Goal: Transaction & Acquisition: Subscribe to service/newsletter

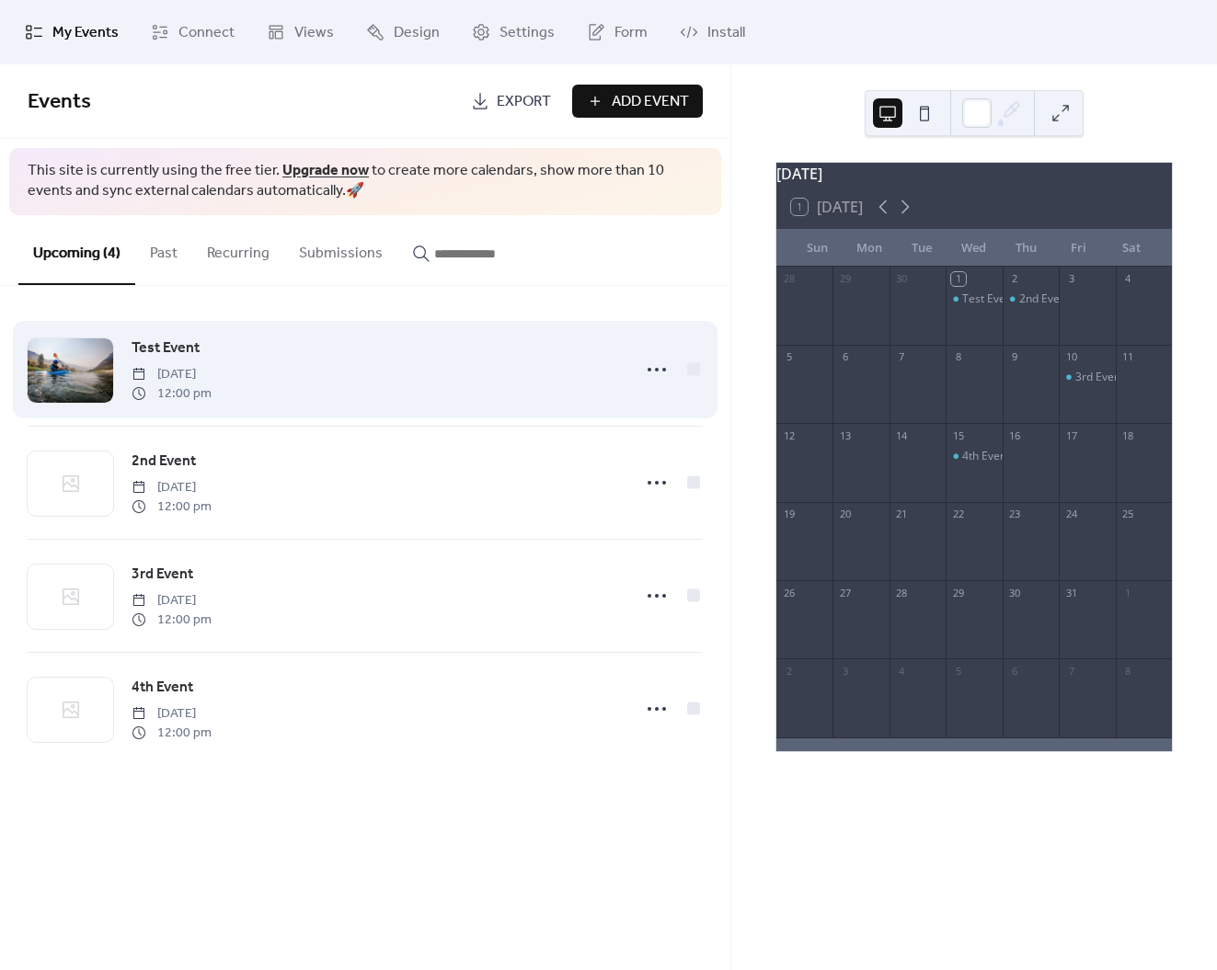
click at [158, 347] on span "Test Event" at bounding box center [166, 349] width 68 height 22
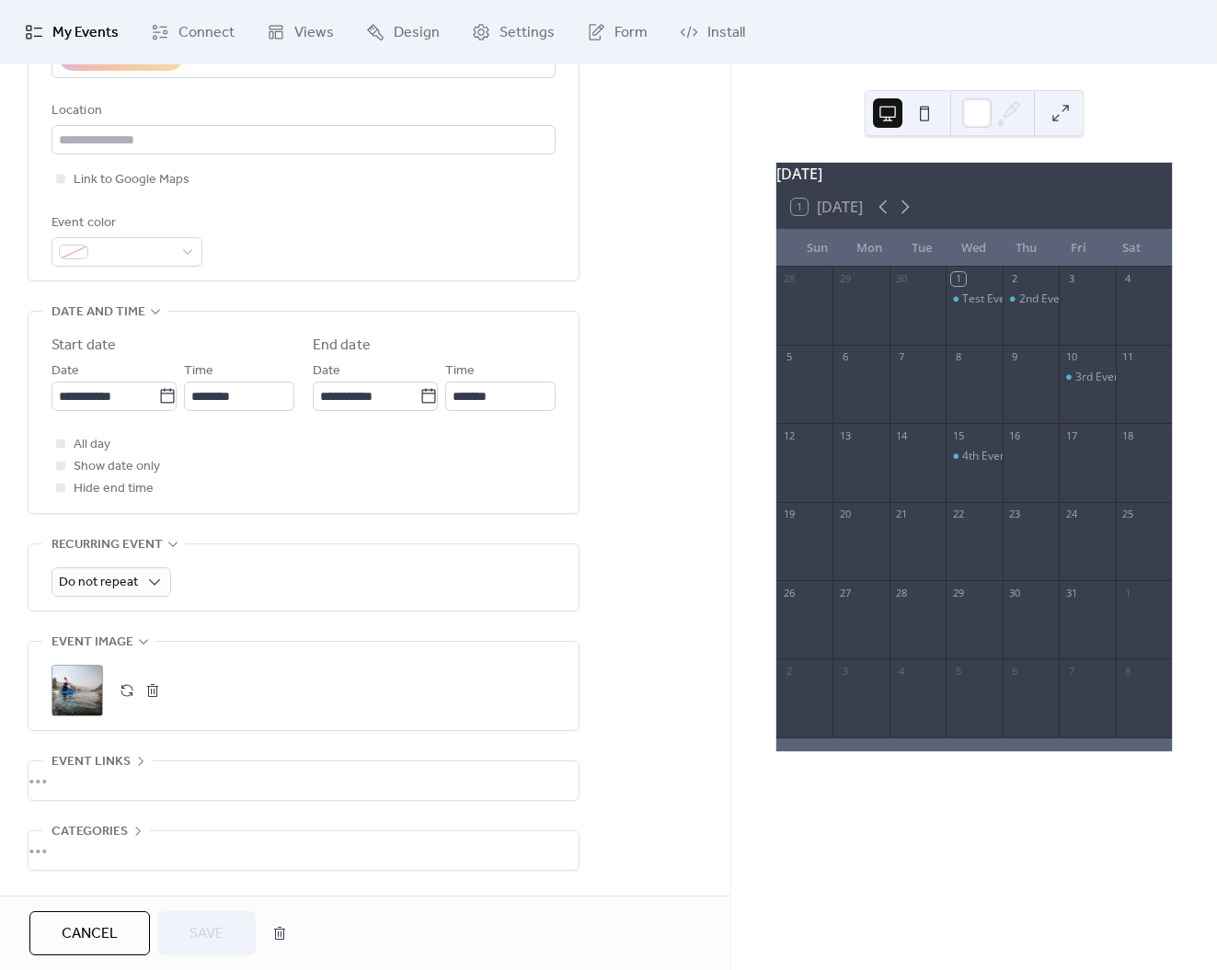
scroll to position [458, 0]
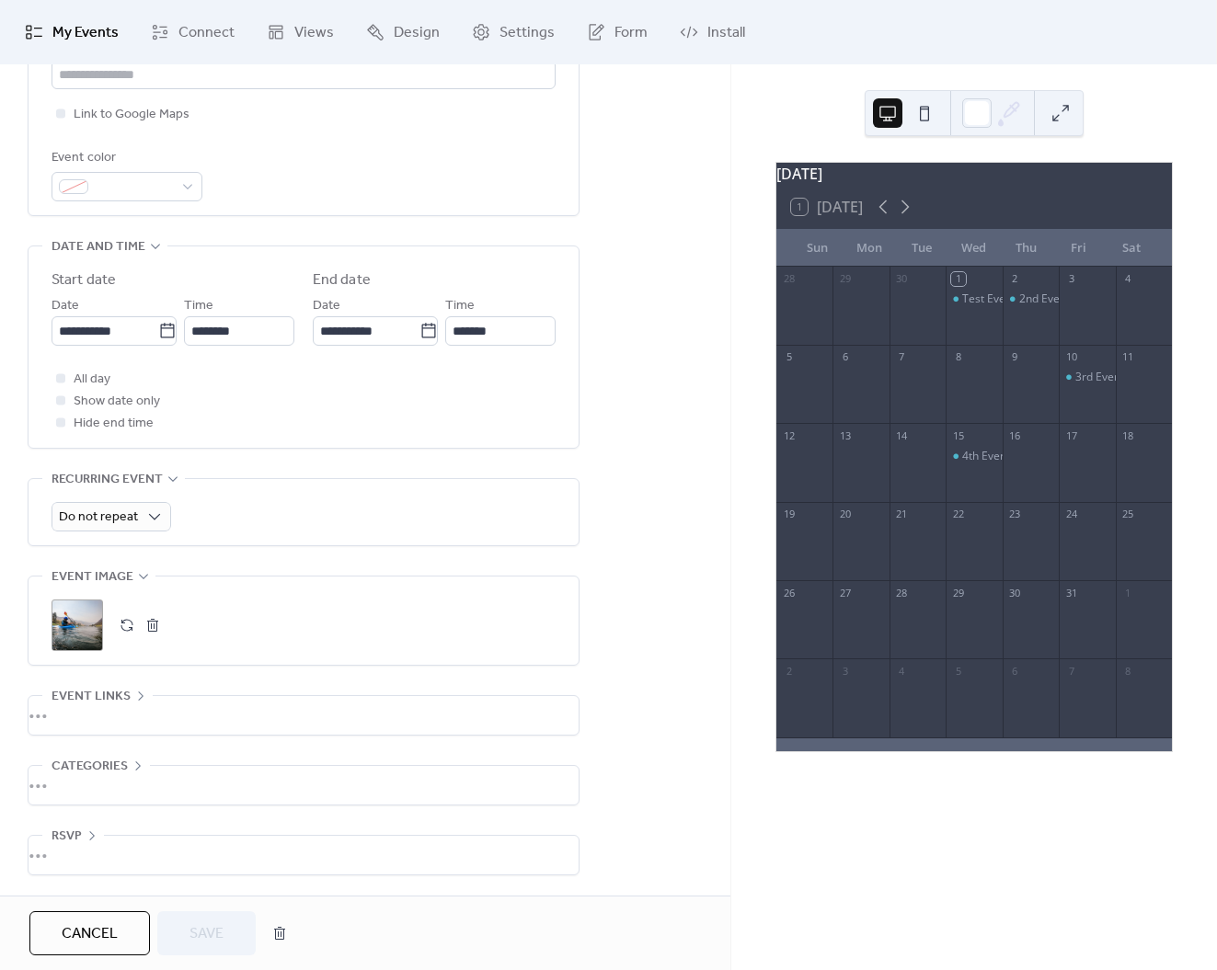
click at [59, 785] on div "•••" at bounding box center [304, 785] width 550 height 39
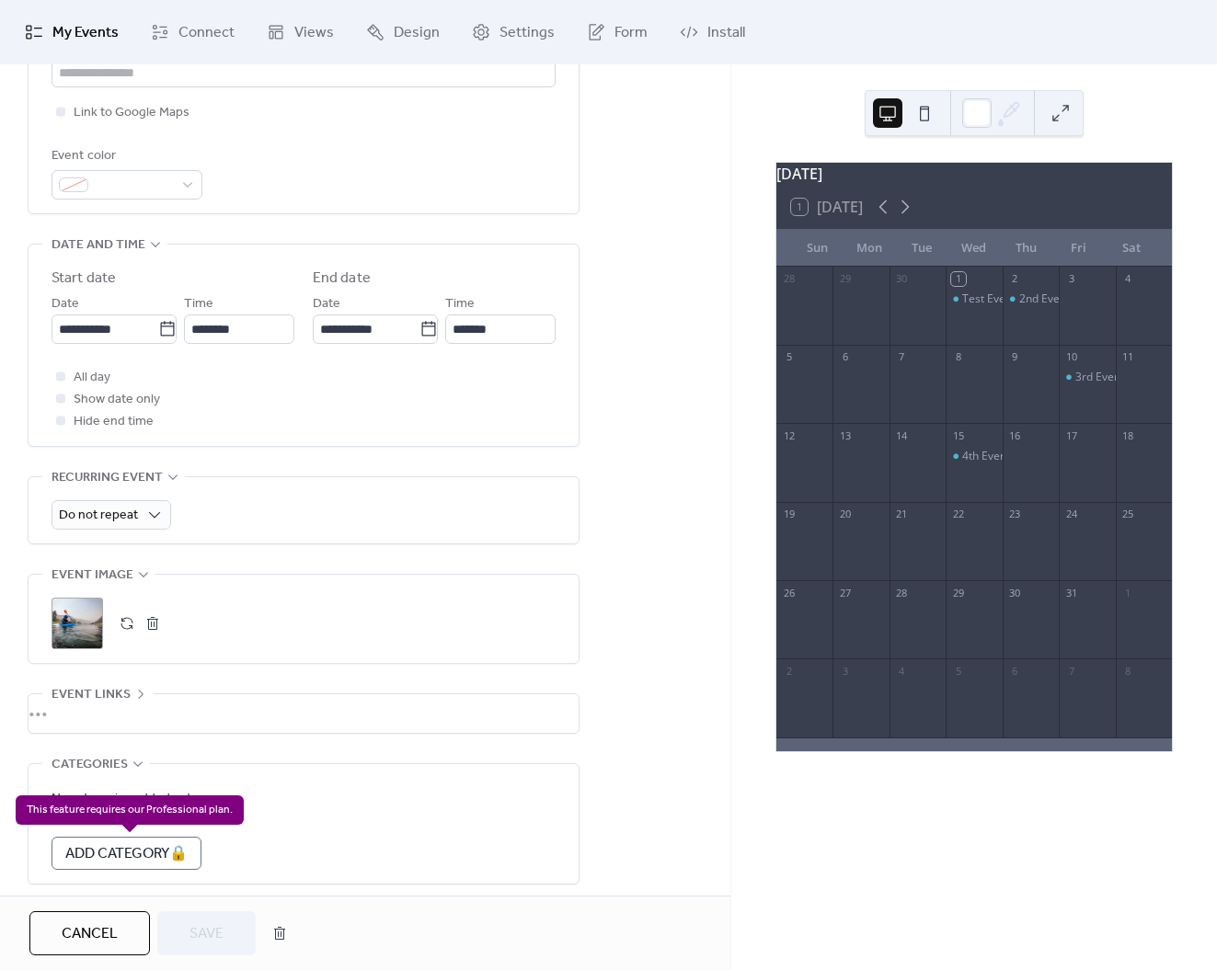
click at [104, 850] on div "Add Category 🔒" at bounding box center [127, 853] width 150 height 33
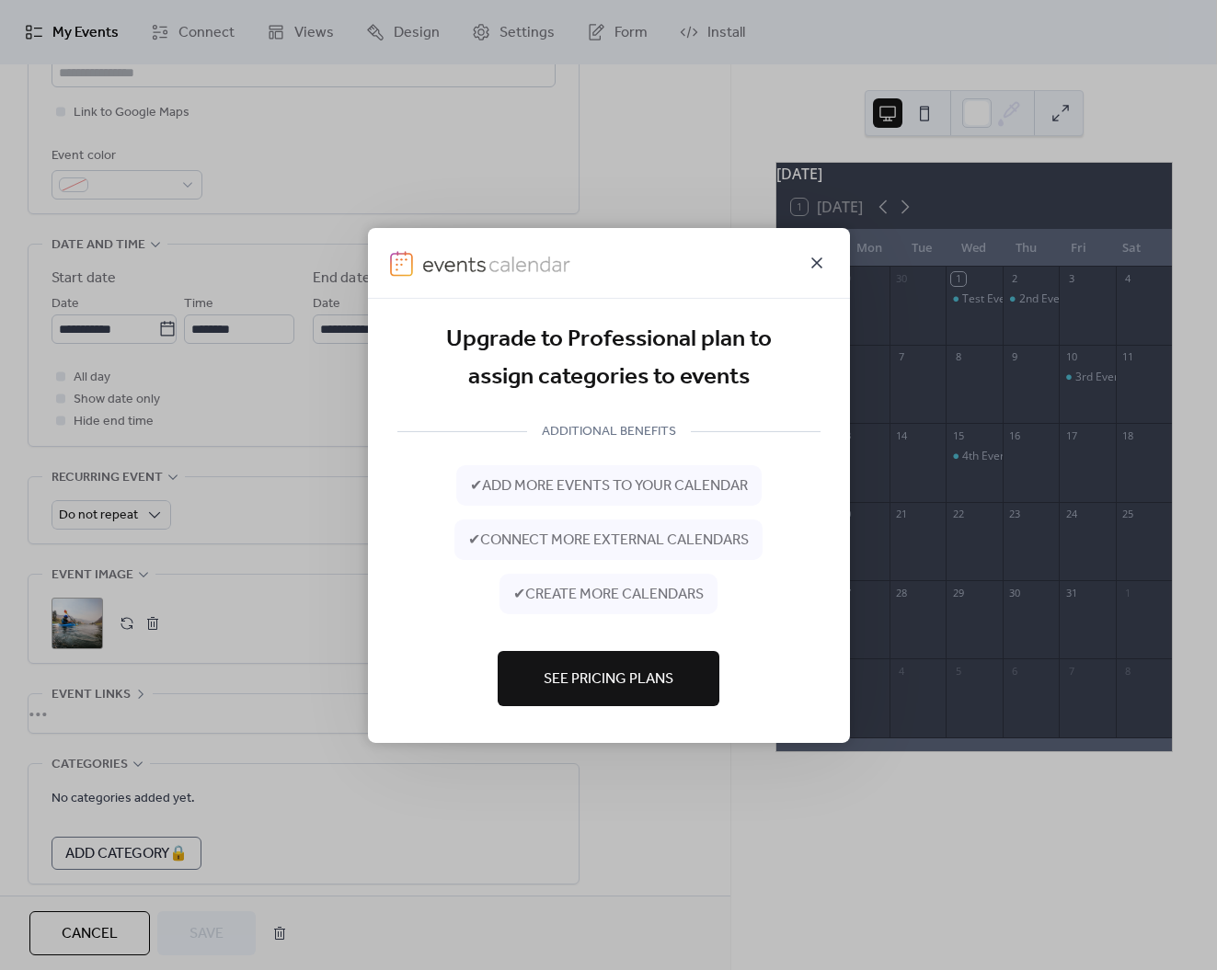
click at [821, 262] on icon at bounding box center [817, 262] width 22 height 22
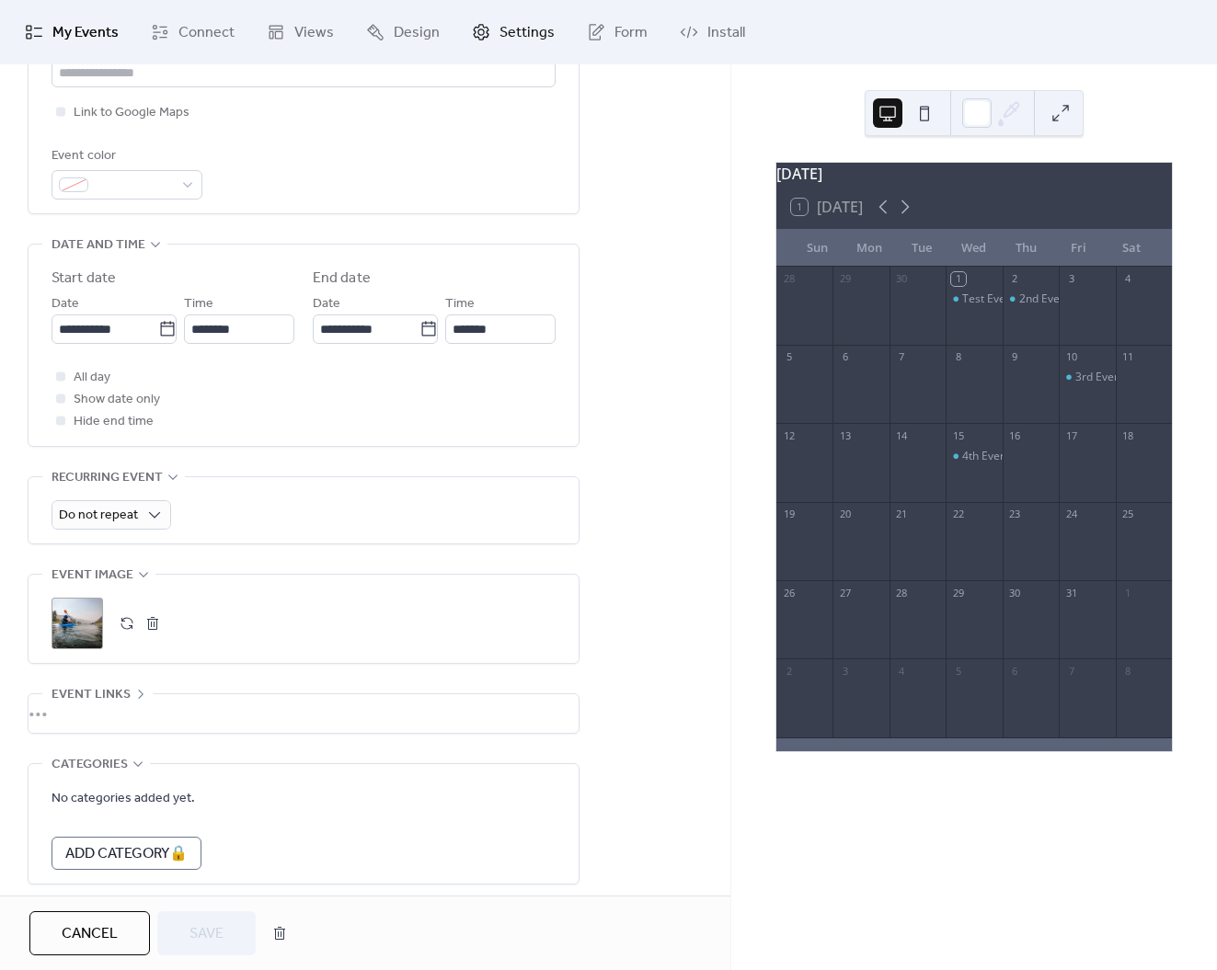
click at [499, 33] on span "Settings" at bounding box center [526, 33] width 55 height 22
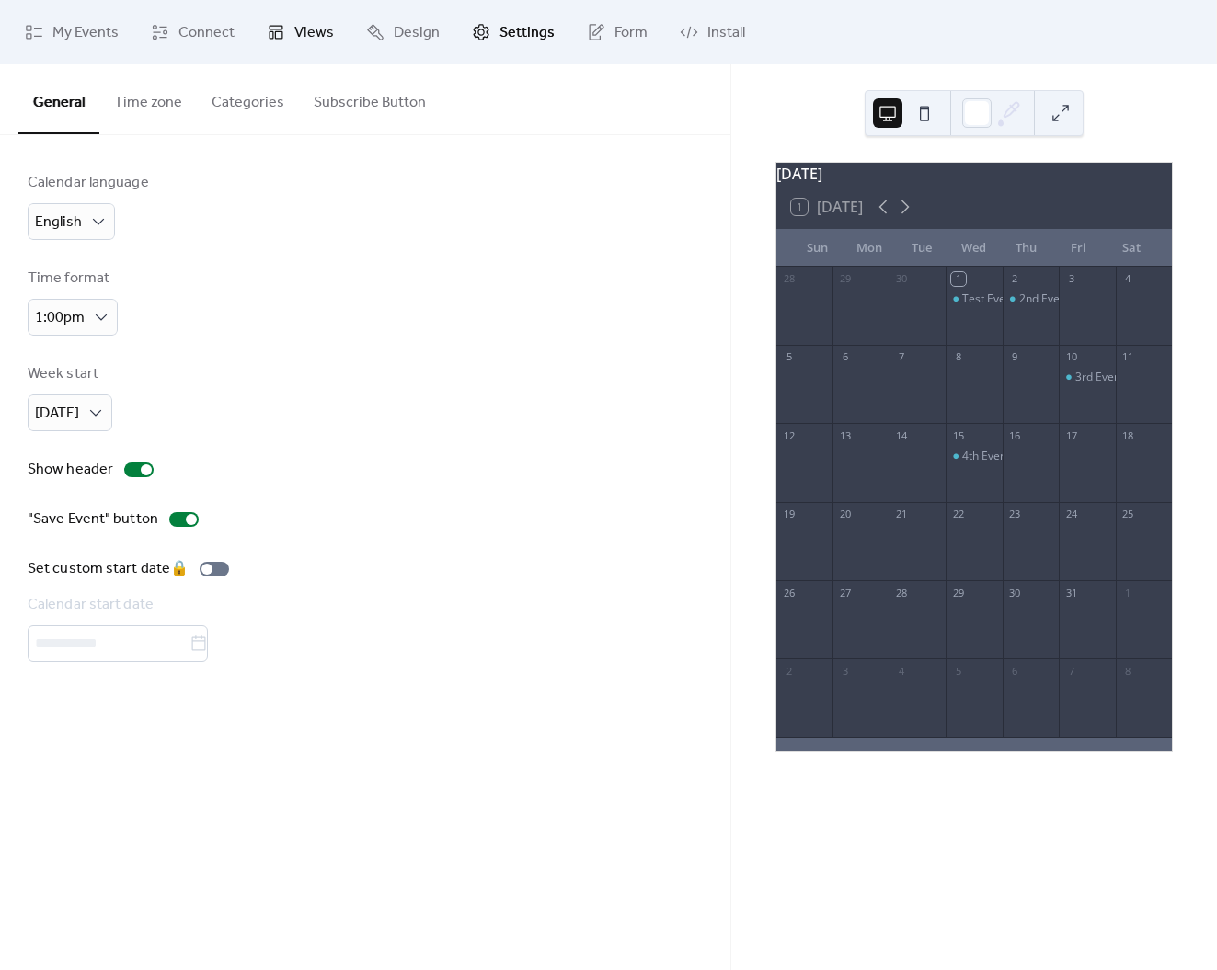
click at [294, 29] on span "Views" at bounding box center [314, 33] width 40 height 22
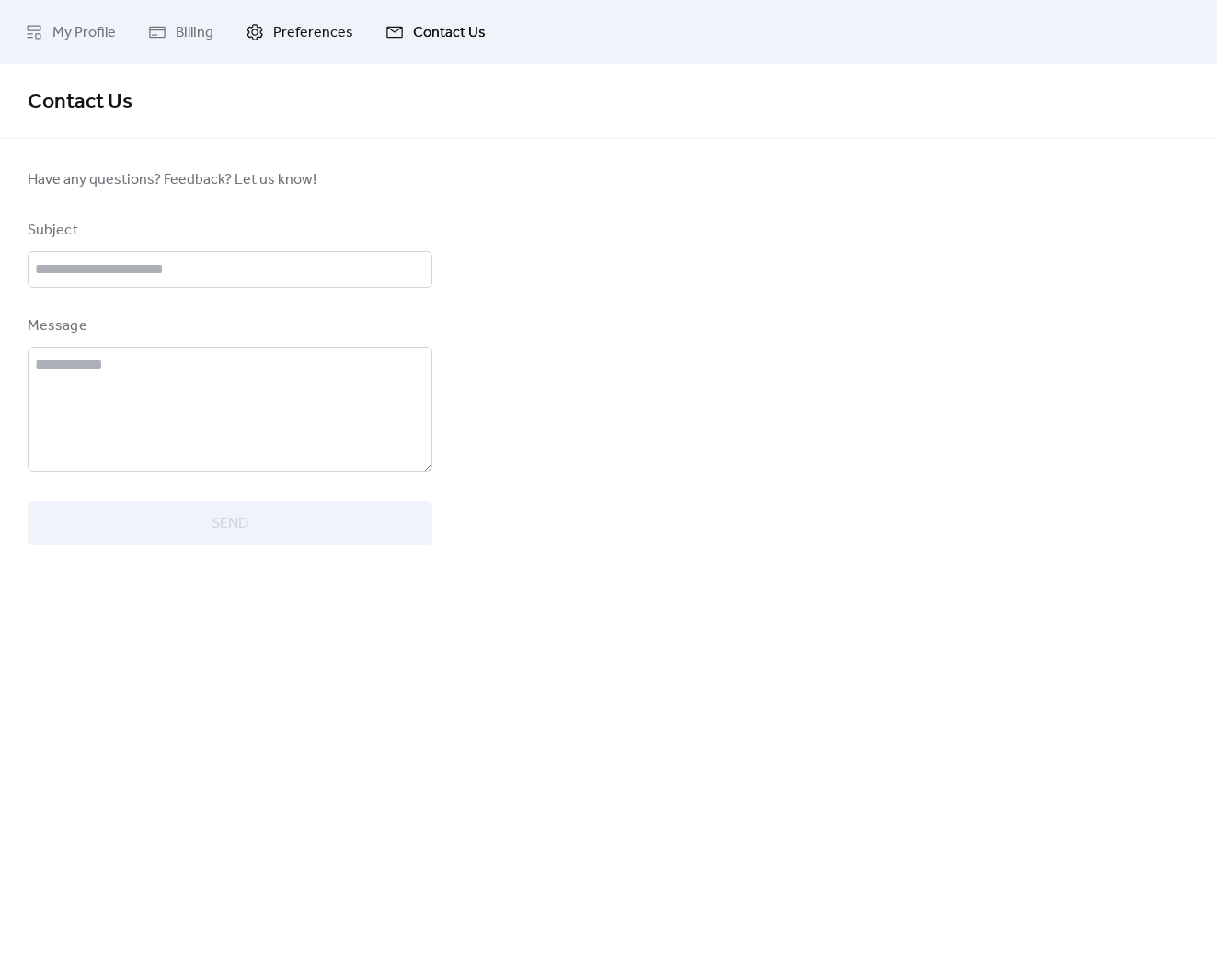
click at [276, 34] on span "Preferences" at bounding box center [313, 33] width 80 height 22
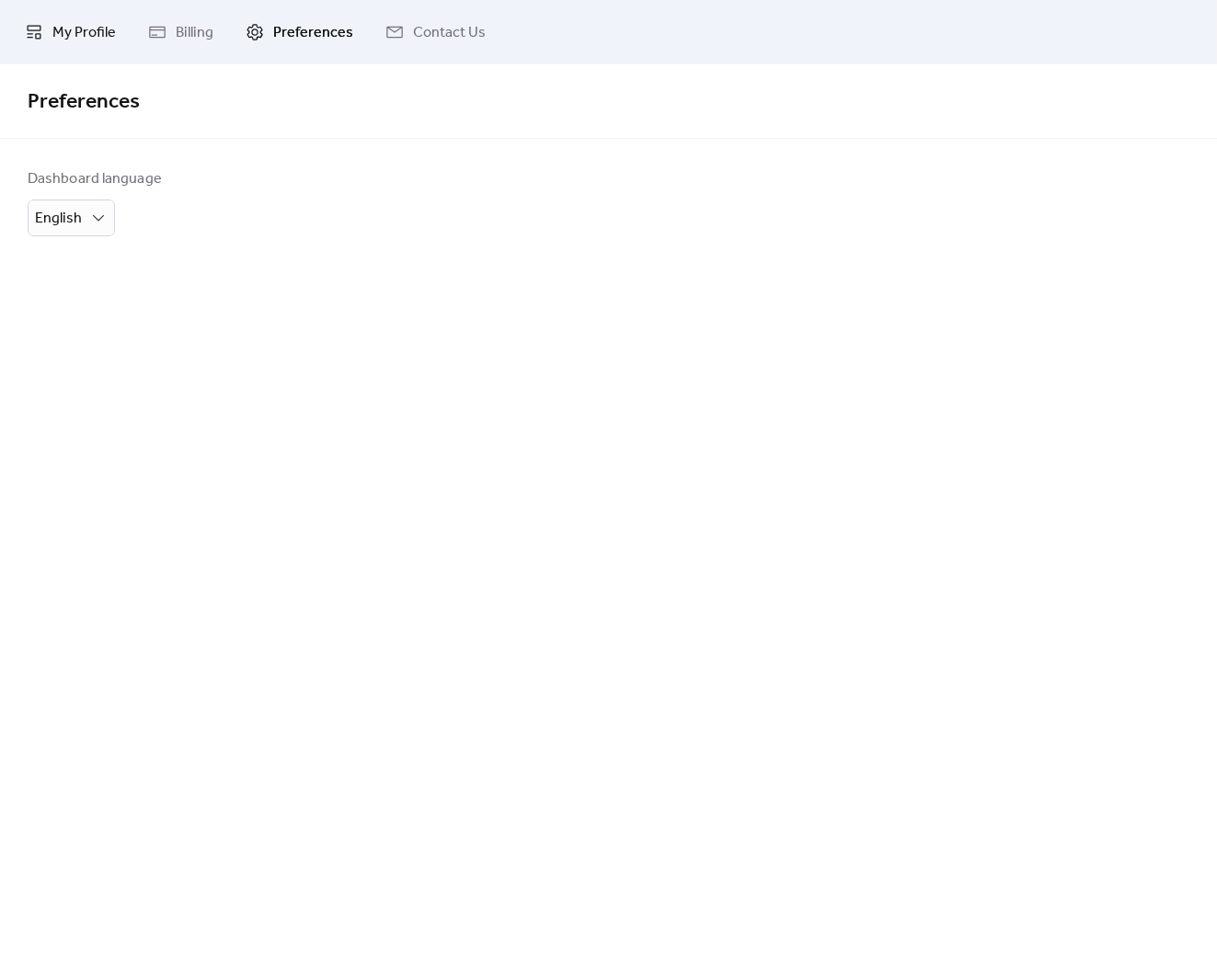
click at [76, 32] on span "My Profile" at bounding box center [83, 33] width 63 height 22
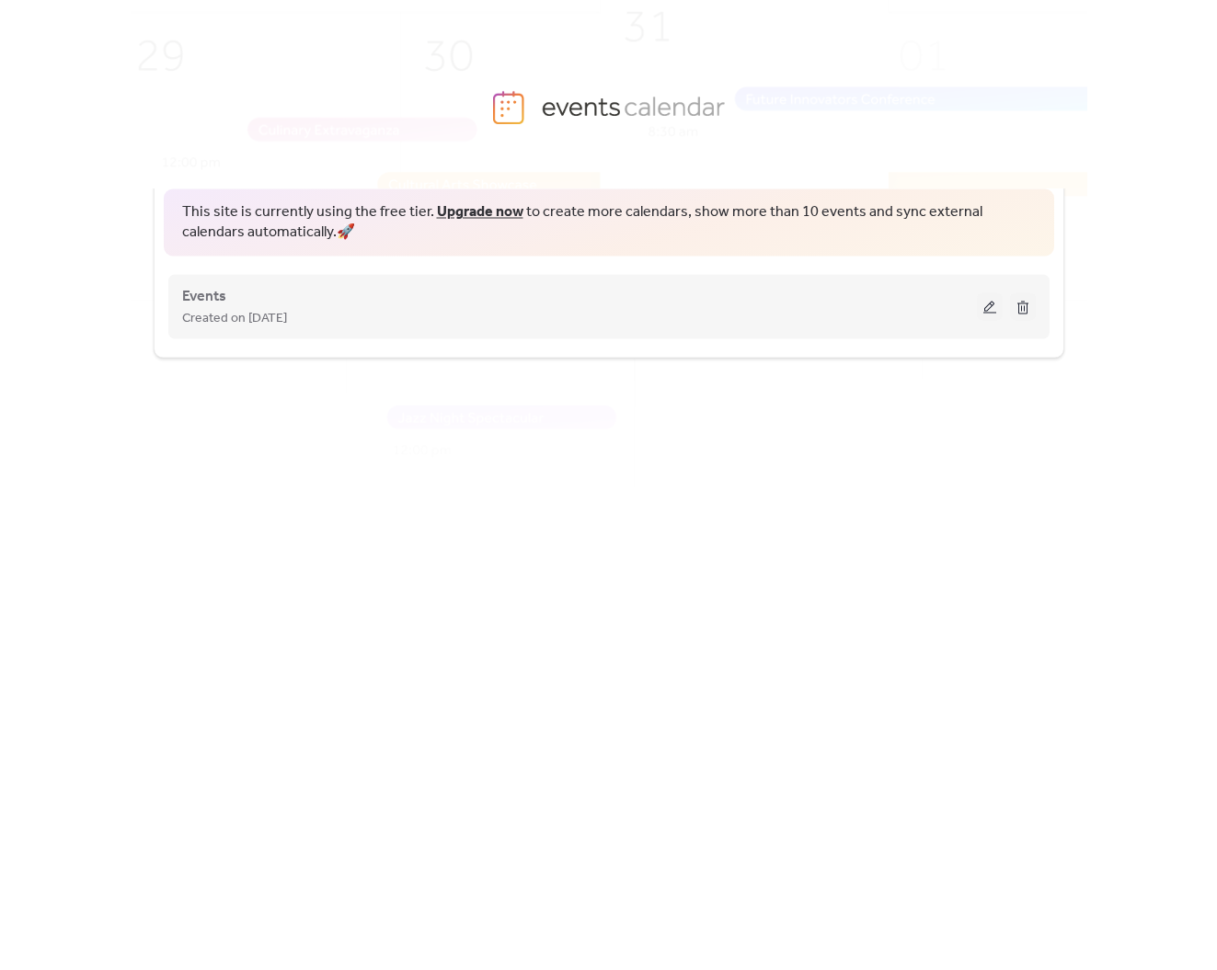
click at [991, 300] on button at bounding box center [990, 306] width 26 height 28
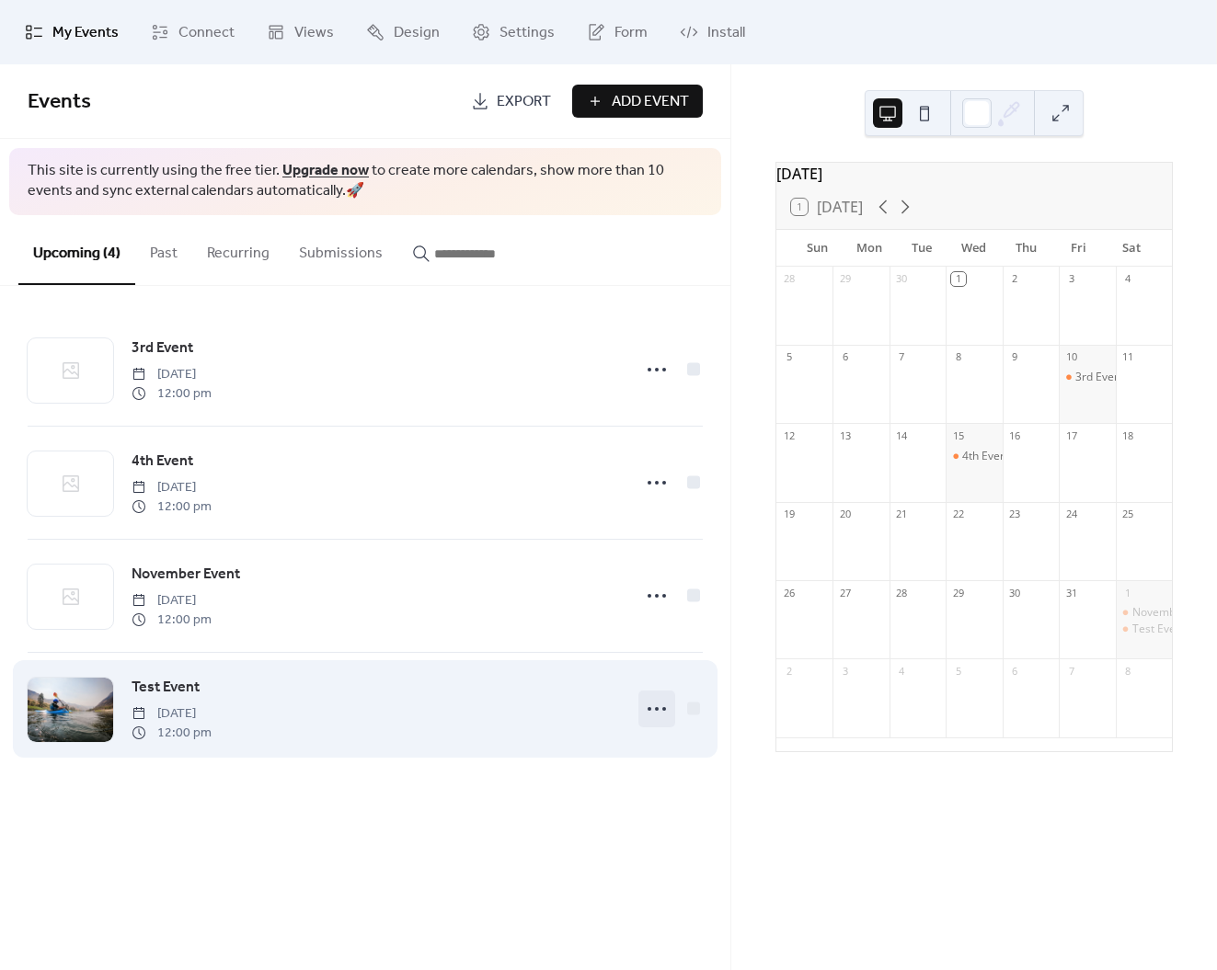
click at [663, 717] on icon at bounding box center [656, 708] width 29 height 29
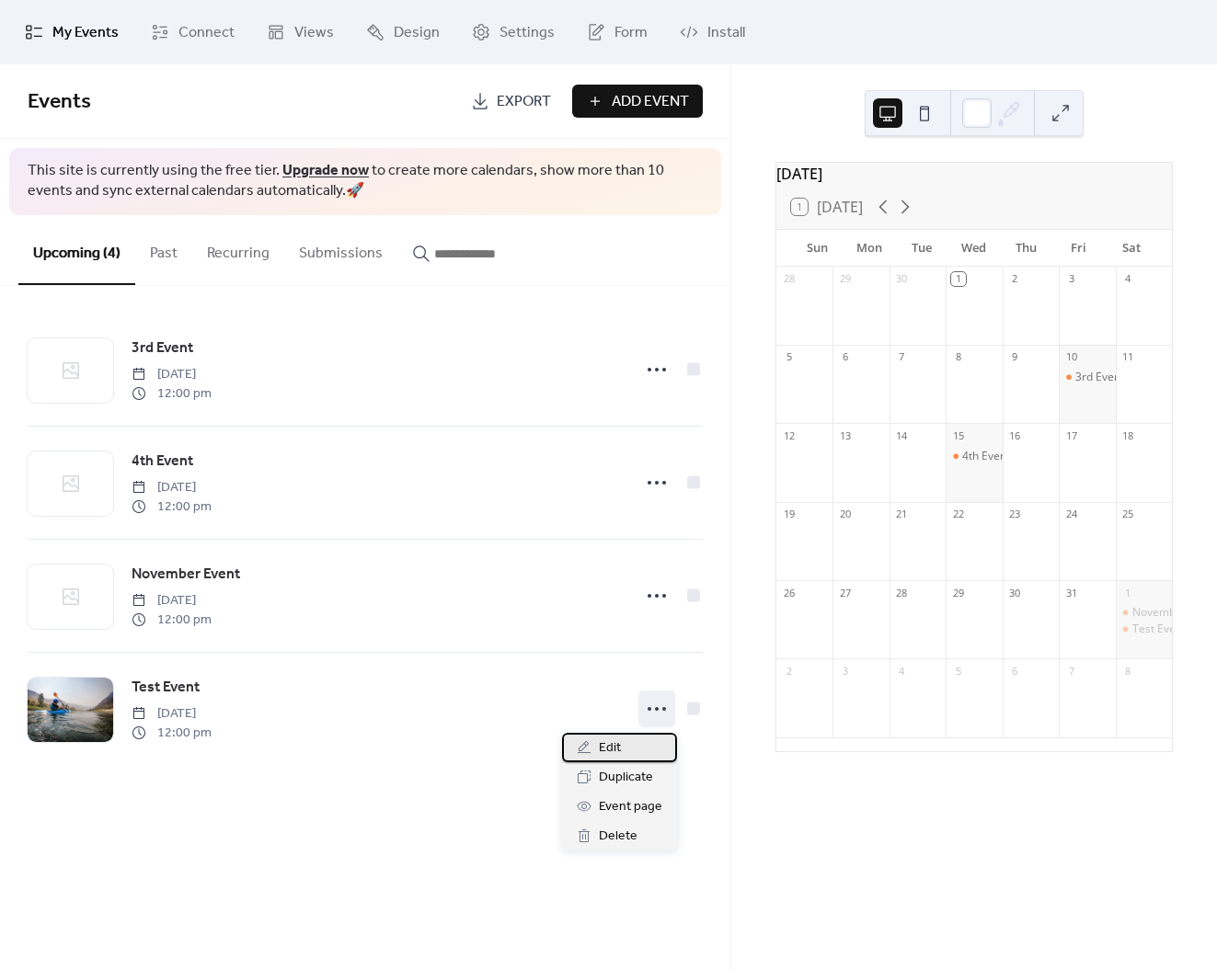
click at [623, 751] on div "Edit" at bounding box center [619, 747] width 115 height 29
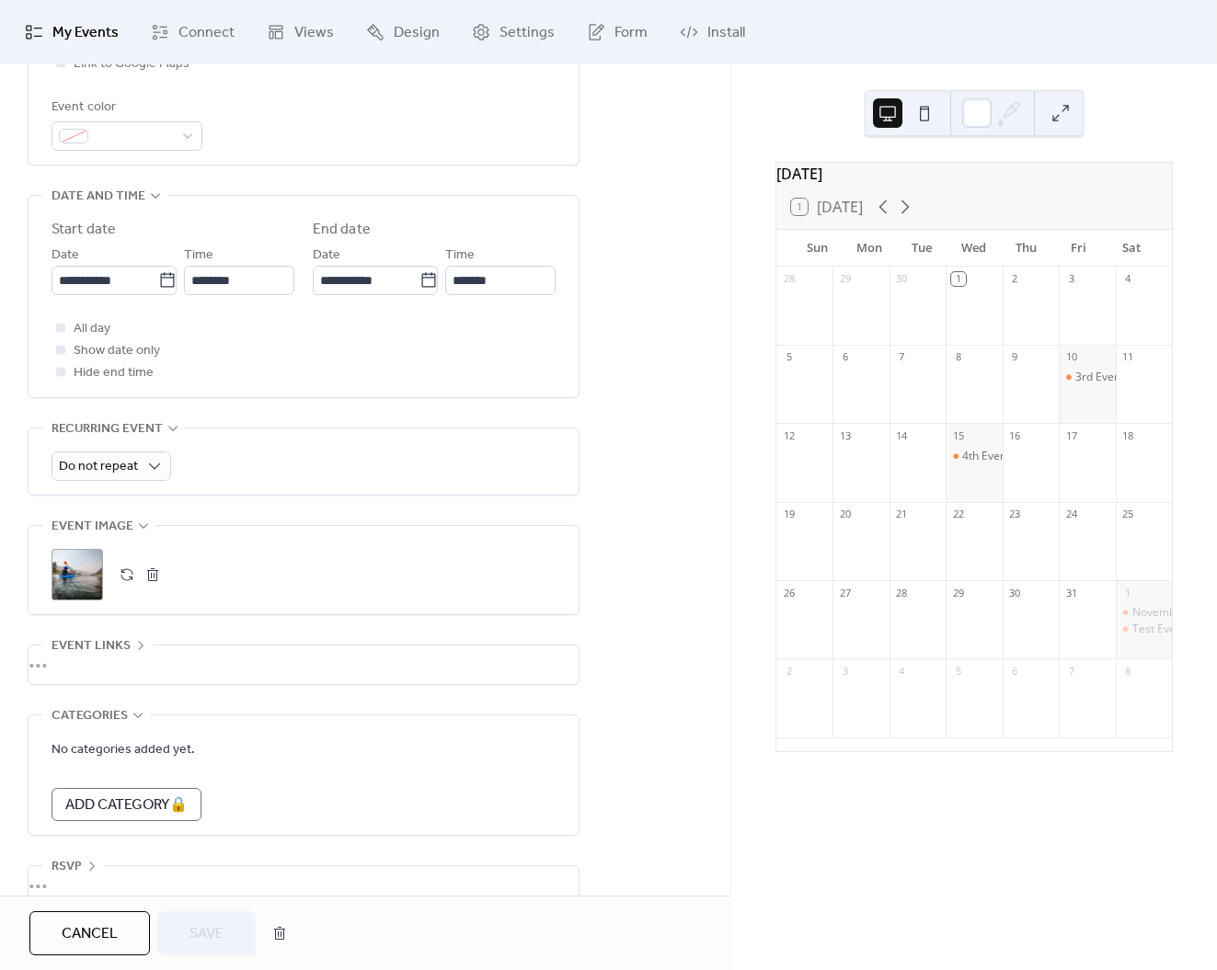
scroll to position [539, 0]
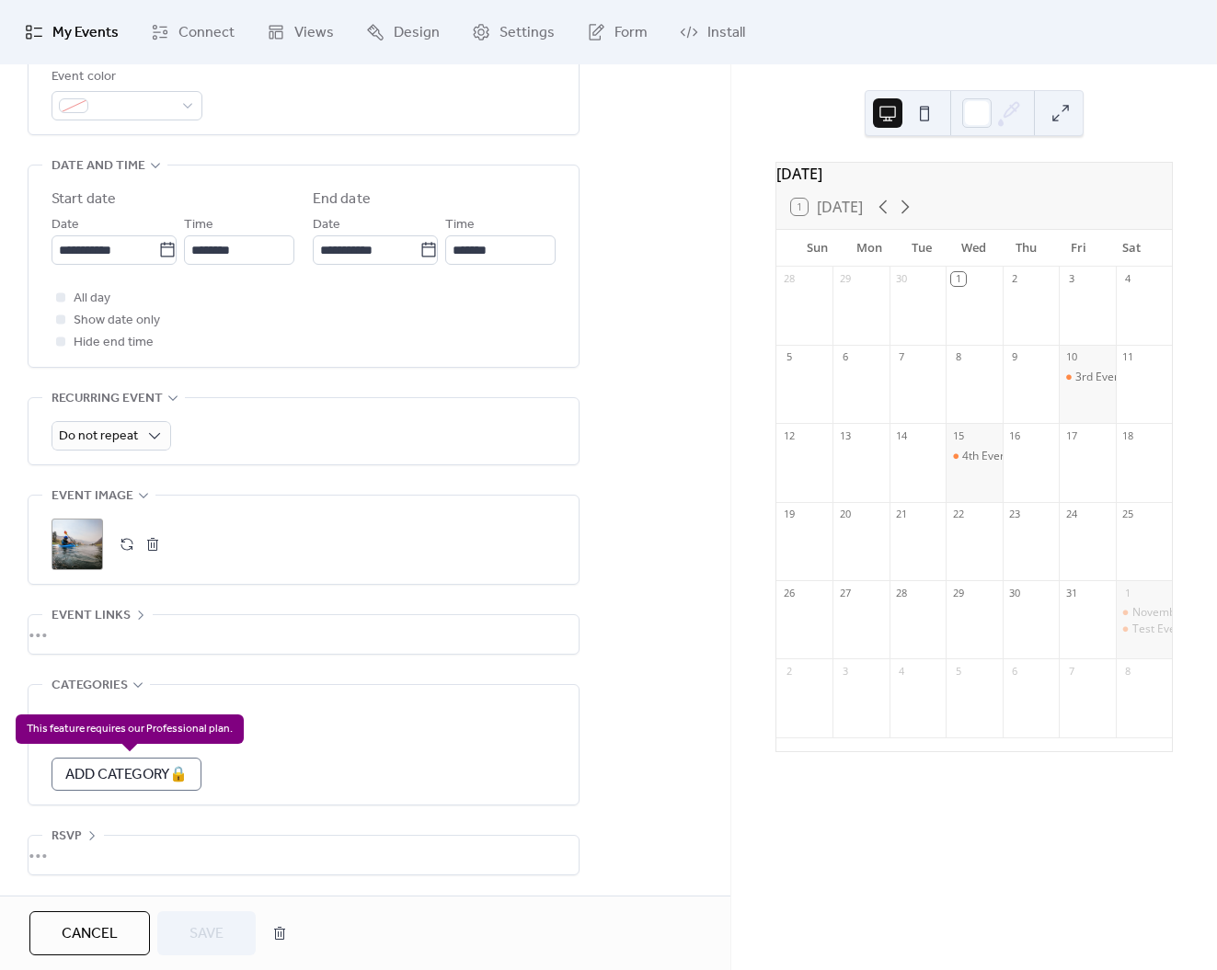
click at [147, 769] on div "Add Category 🔒" at bounding box center [127, 774] width 150 height 33
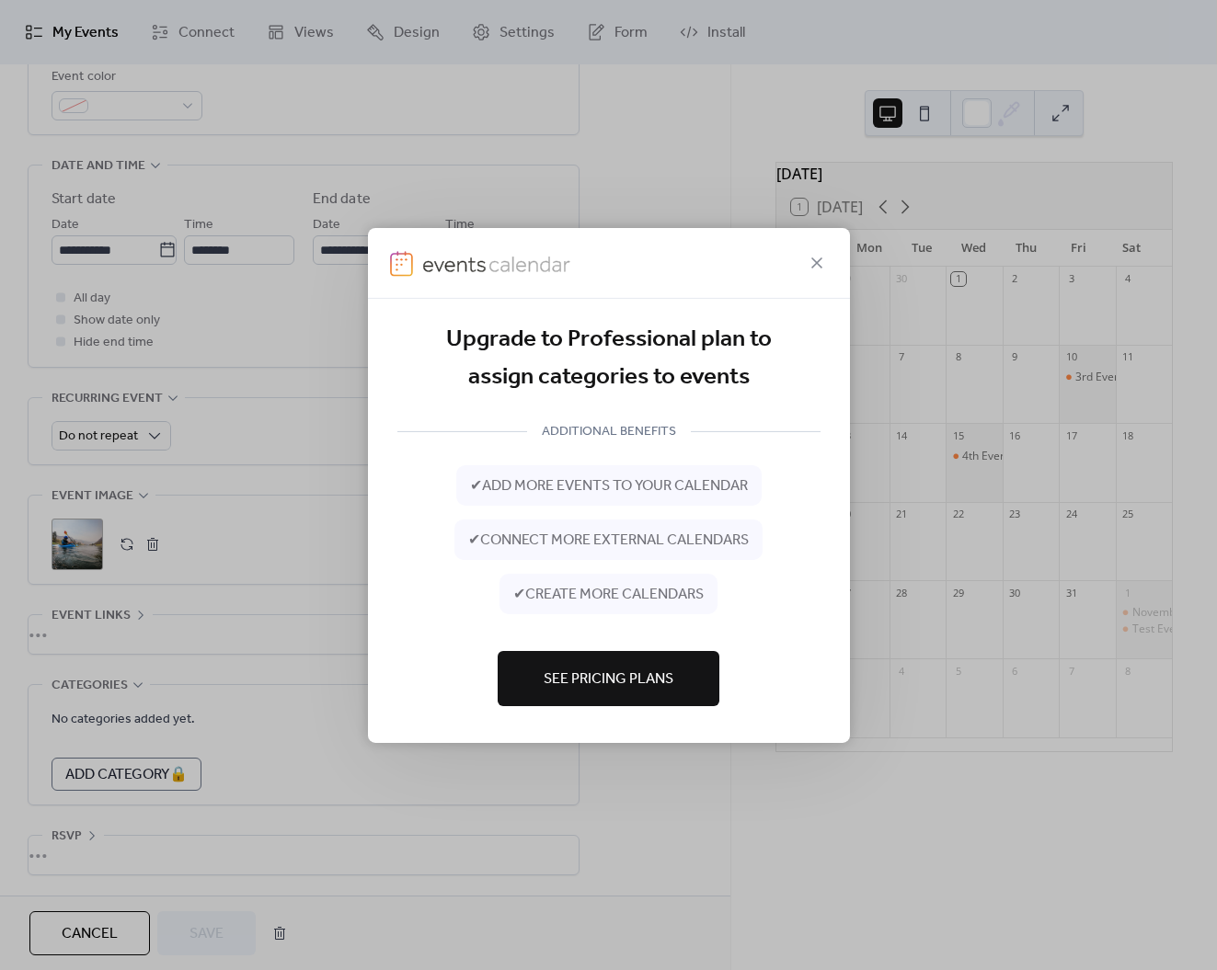
click at [677, 681] on button "See Pricing Plans" at bounding box center [609, 678] width 222 height 55
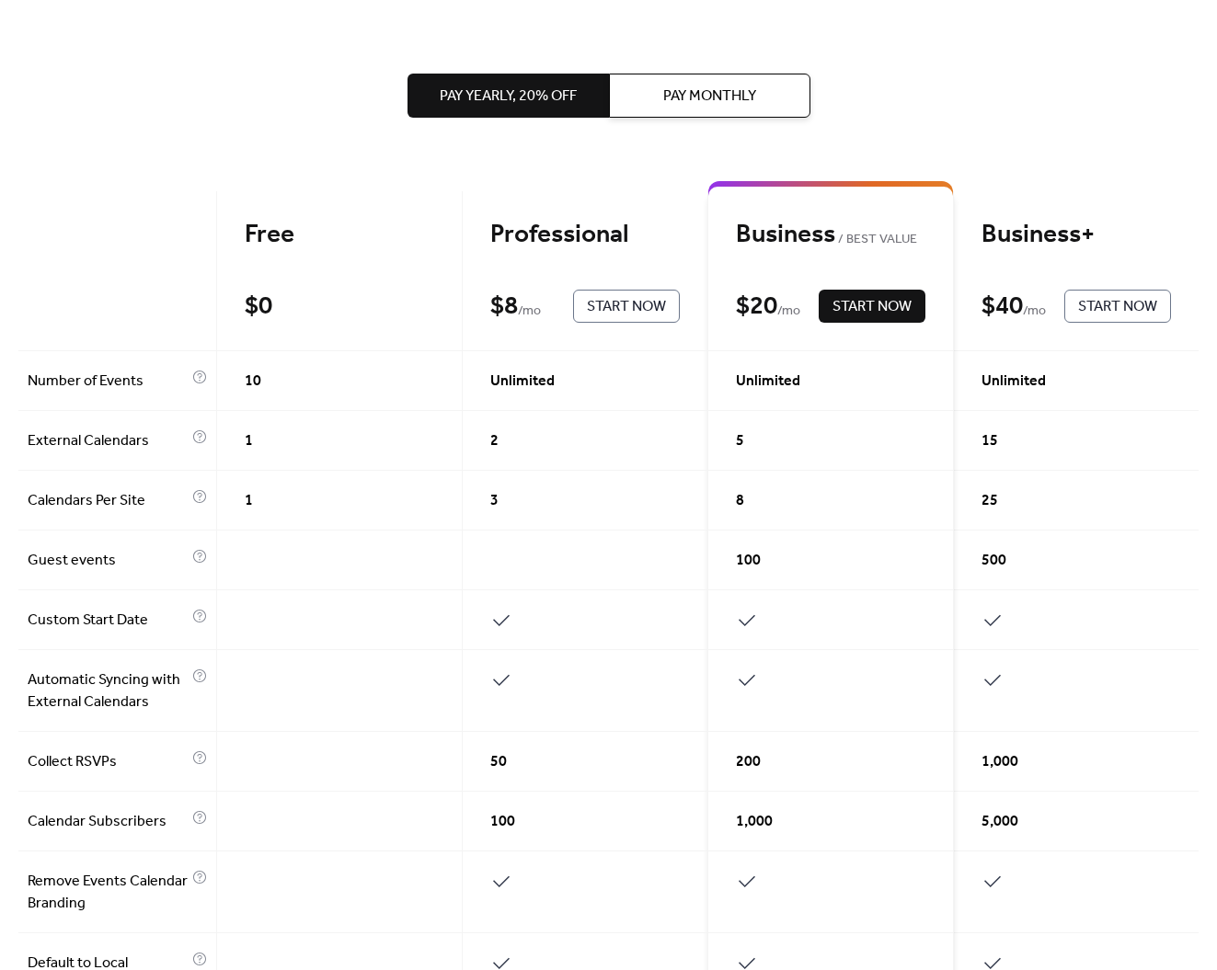
click at [671, 99] on span "Pay Monthly" at bounding box center [709, 97] width 93 height 22
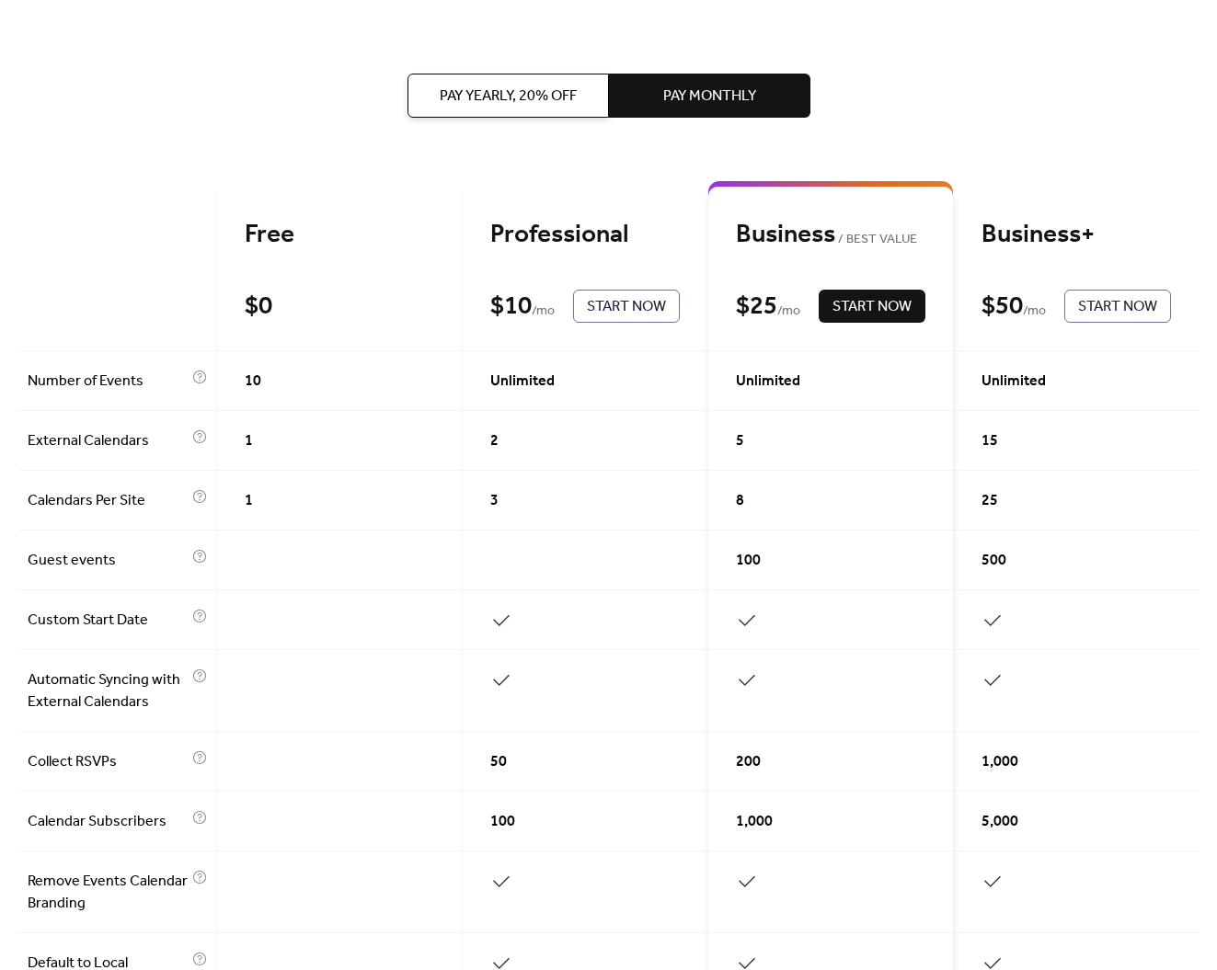
click at [576, 97] on button "Pay Yearly, 20% off" at bounding box center [507, 96] width 201 height 44
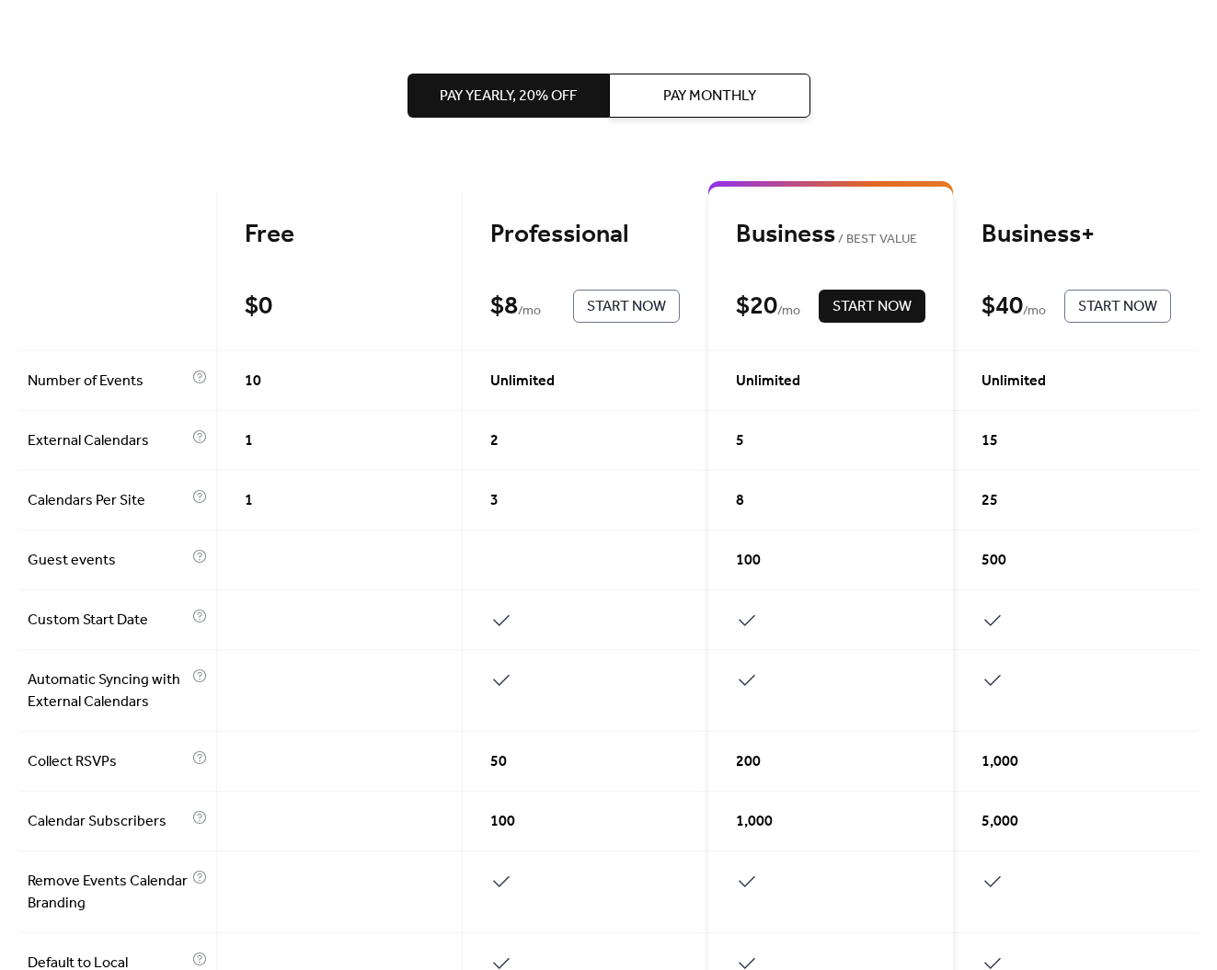
click at [680, 100] on span "Pay Monthly" at bounding box center [709, 97] width 93 height 22
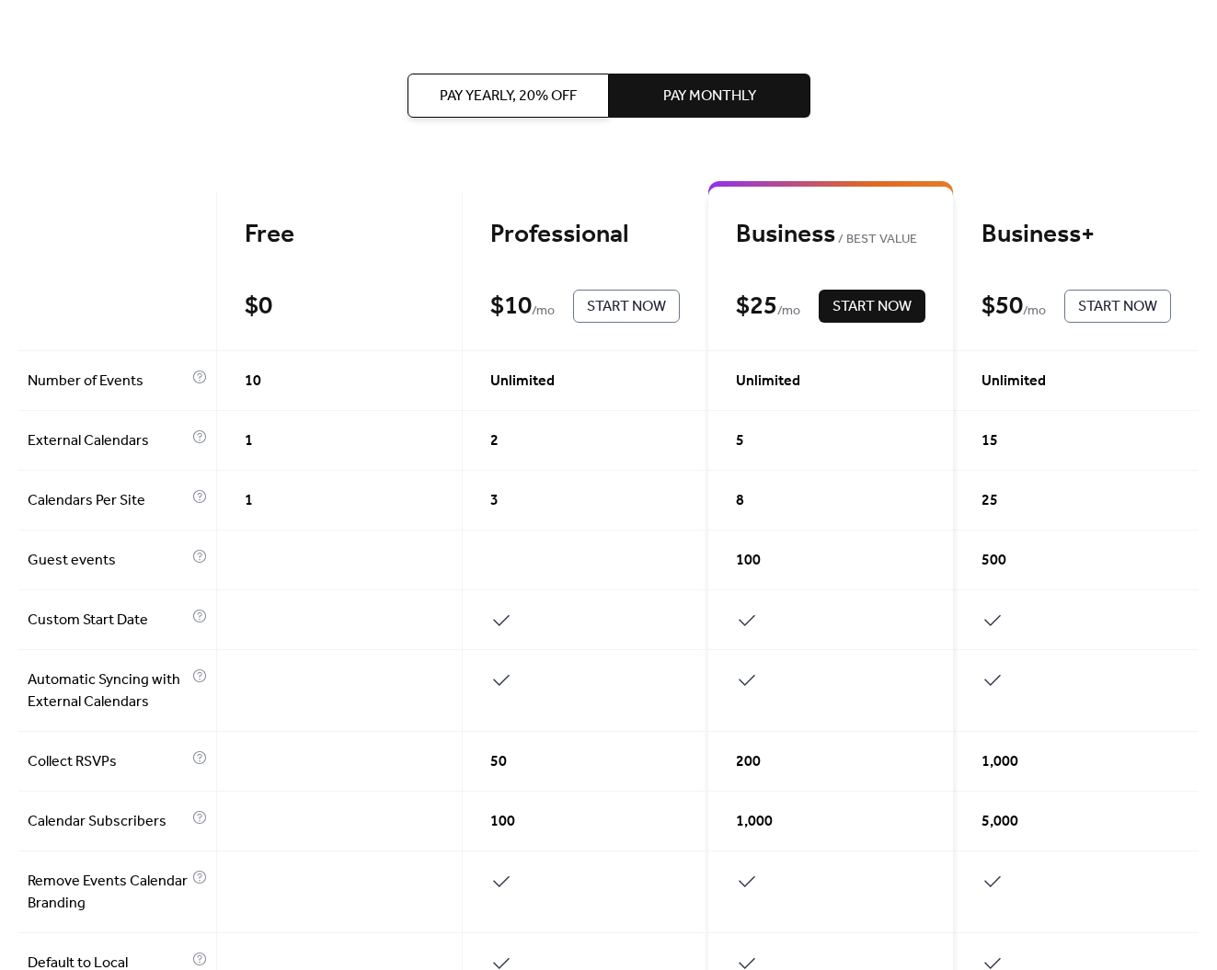
click at [583, 98] on button "Pay Yearly, 20% off" at bounding box center [507, 96] width 201 height 44
